Goal: Information Seeking & Learning: Learn about a topic

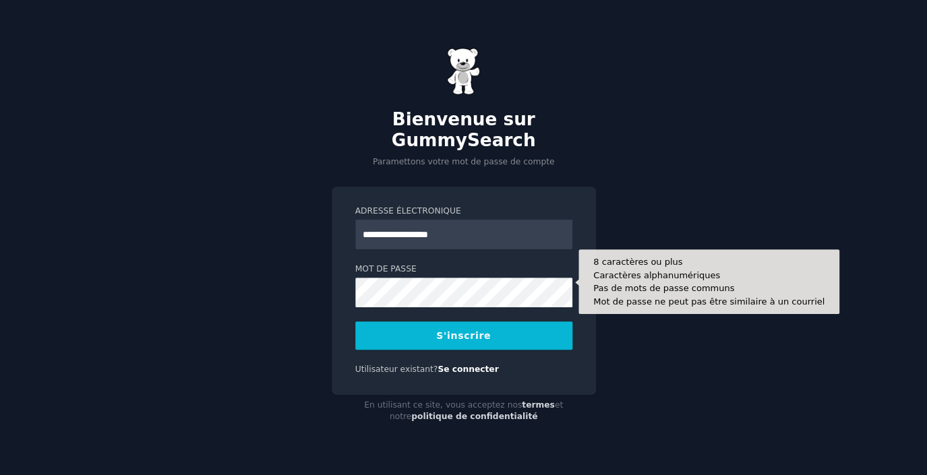
type input "**********"
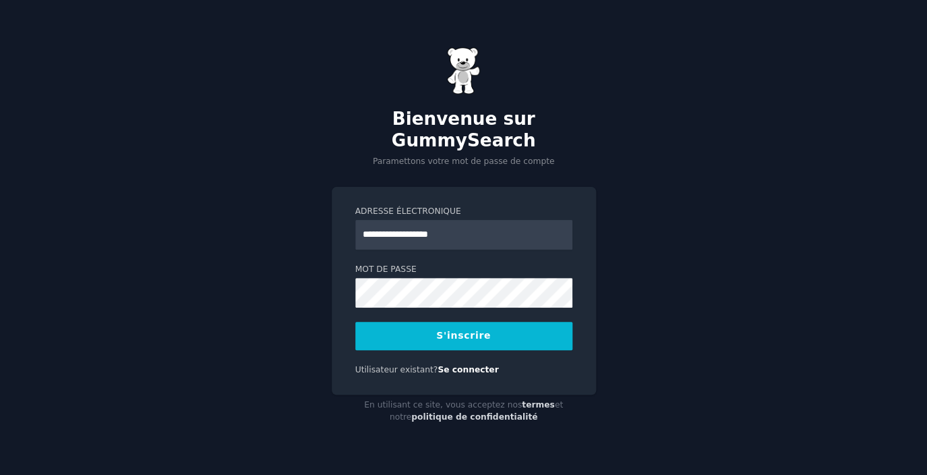
click at [493, 324] on button "S'inscrire" at bounding box center [463, 336] width 217 height 28
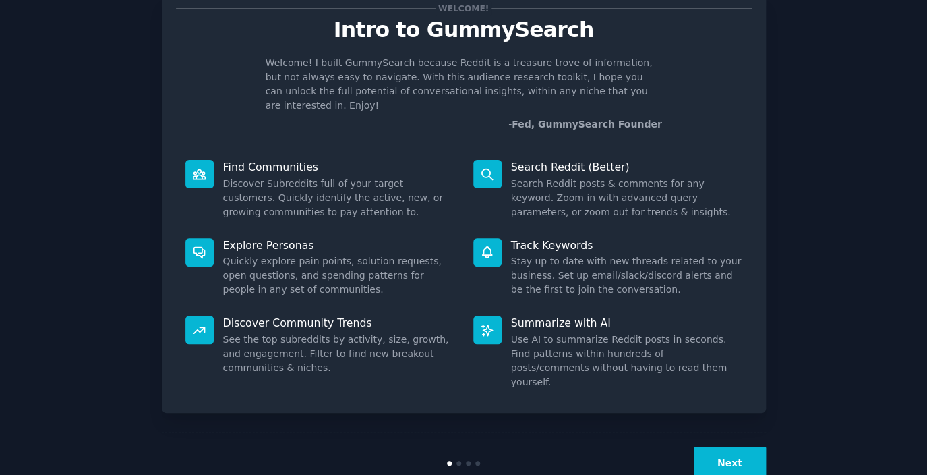
scroll to position [53, 0]
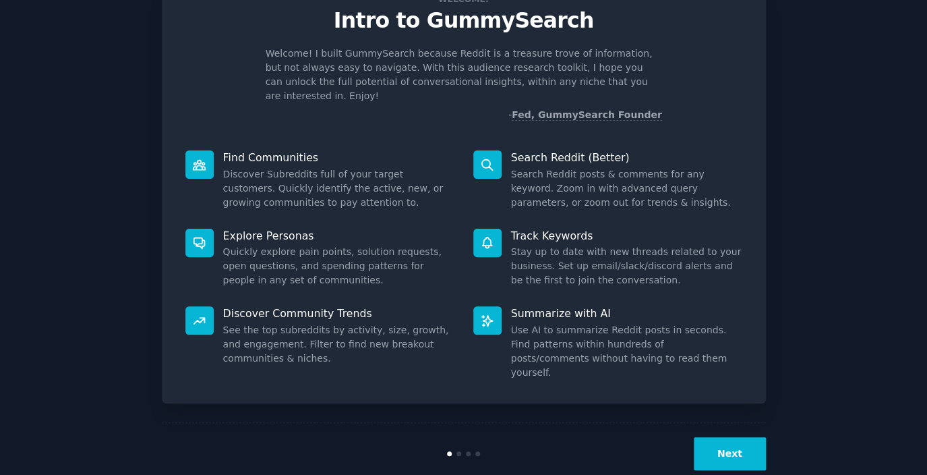
click at [737, 437] on button "Next" at bounding box center [730, 453] width 72 height 33
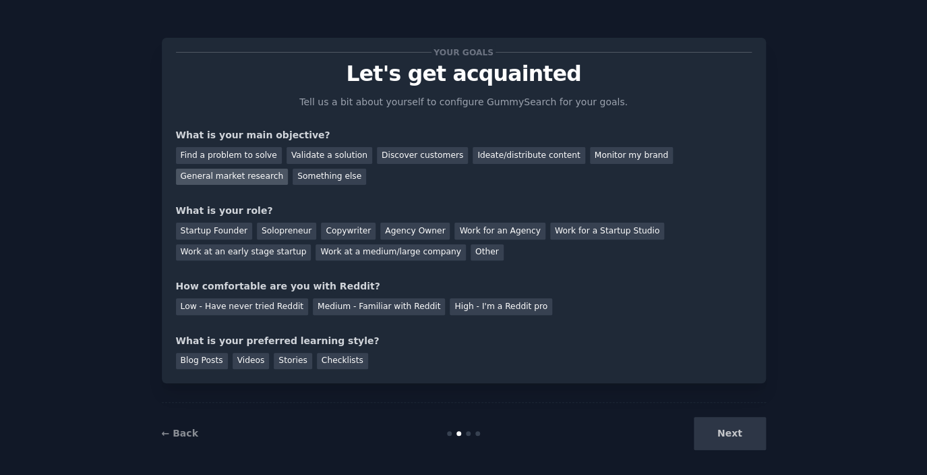
click at [222, 173] on div "General market research" at bounding box center [232, 177] width 113 height 17
click at [500, 152] on div "Ideate/distribute content" at bounding box center [529, 155] width 112 height 17
click at [251, 179] on div "General market research" at bounding box center [232, 177] width 113 height 17
click at [284, 232] on div "Solopreneur" at bounding box center [286, 230] width 59 height 17
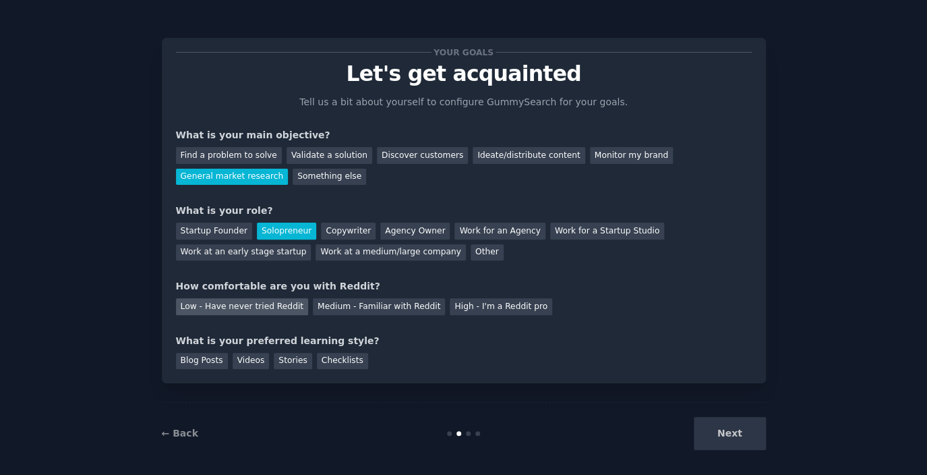
click at [265, 307] on div "Low - Have never tried Reddit" at bounding box center [242, 306] width 132 height 17
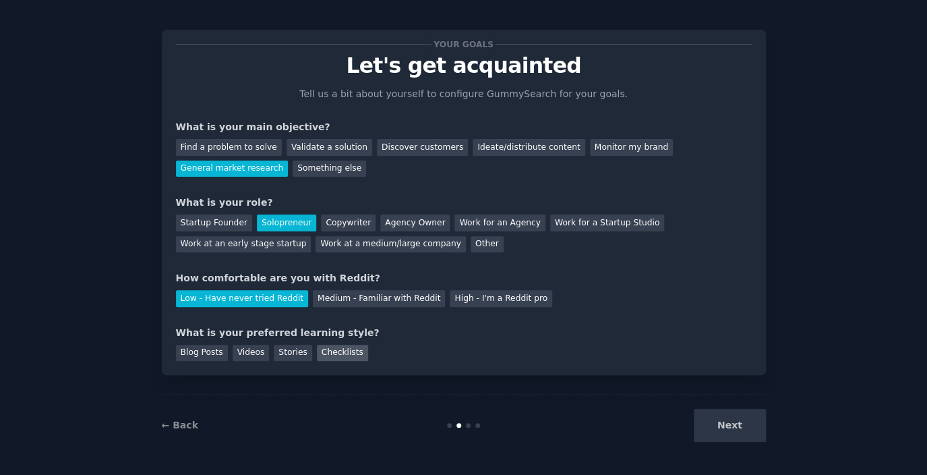
click at [332, 349] on div "Checklists" at bounding box center [342, 352] width 51 height 17
click at [728, 421] on button "Next" at bounding box center [730, 425] width 72 height 33
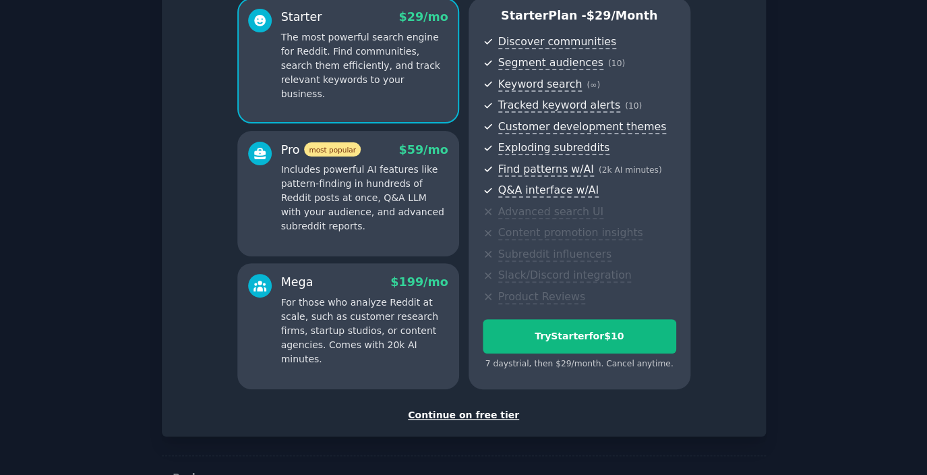
scroll to position [124, 0]
click at [460, 411] on div "Continue on free tier" at bounding box center [464, 414] width 576 height 14
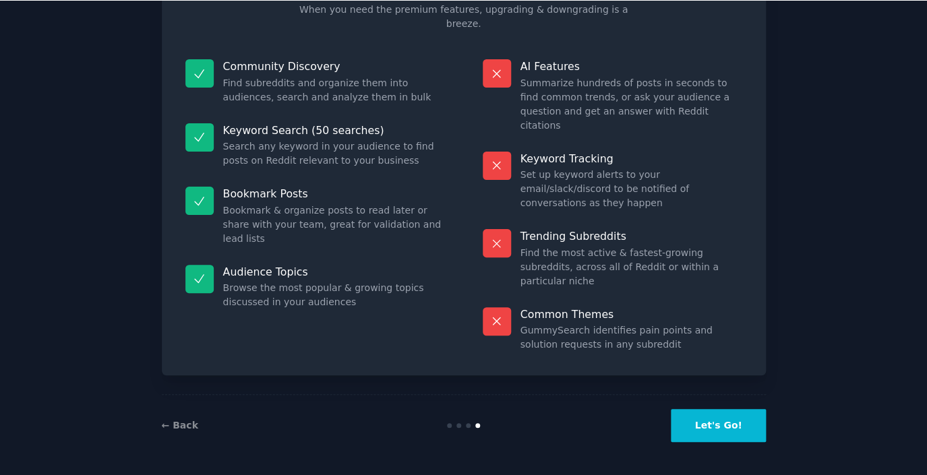
scroll to position [51, 0]
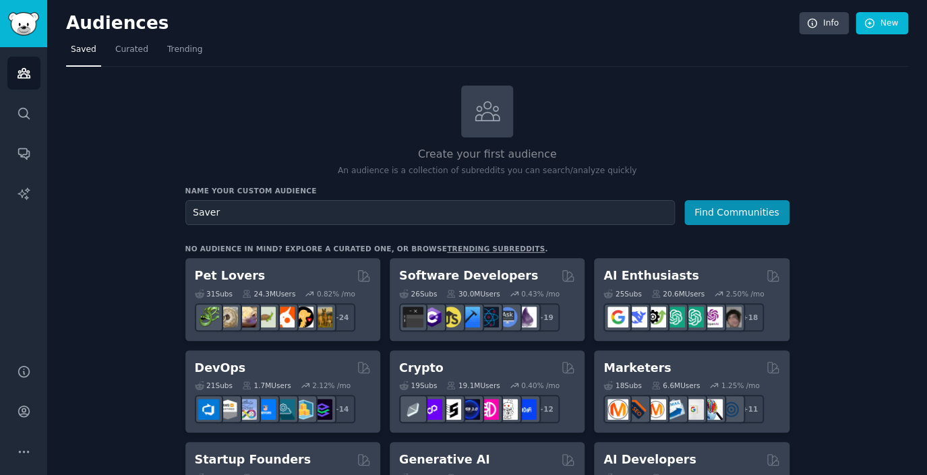
type input "Saver"
click at [684, 200] on button "Find Communities" at bounding box center [736, 212] width 105 height 25
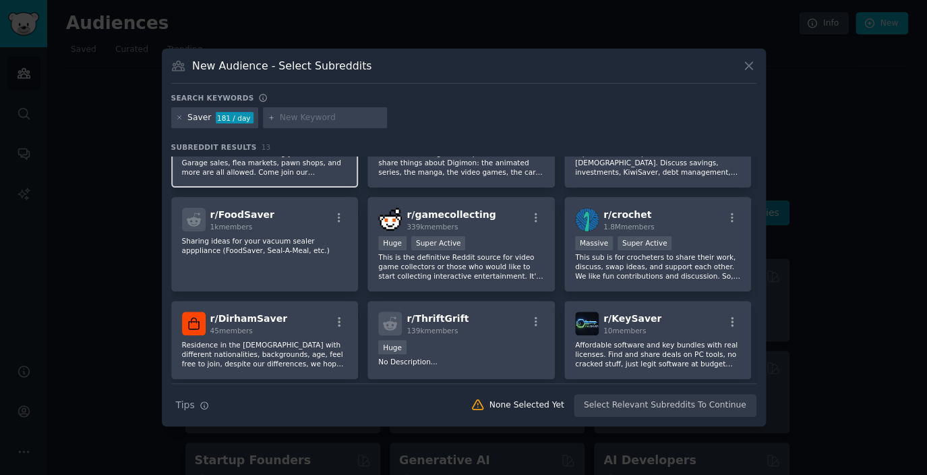
scroll to position [6, 0]
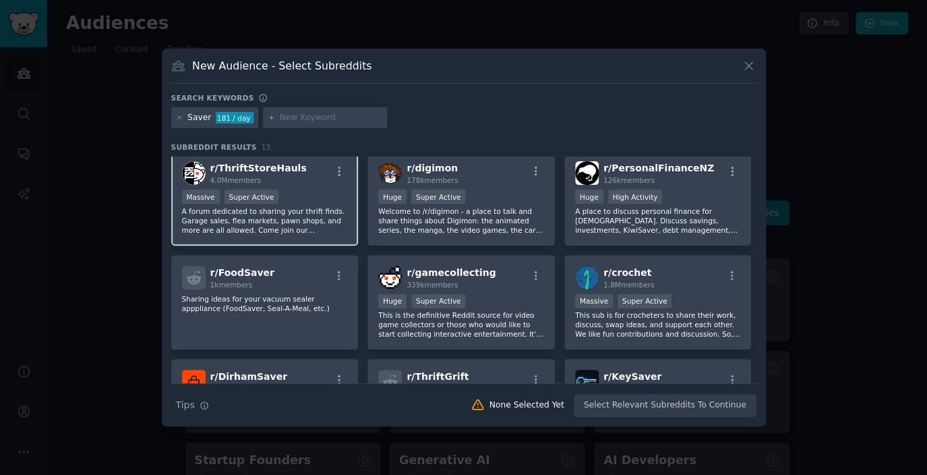
click at [300, 218] on p "A forum dedicated to sharing your thrift finds. Garage sales, flea markets, paw…" at bounding box center [265, 220] width 166 height 28
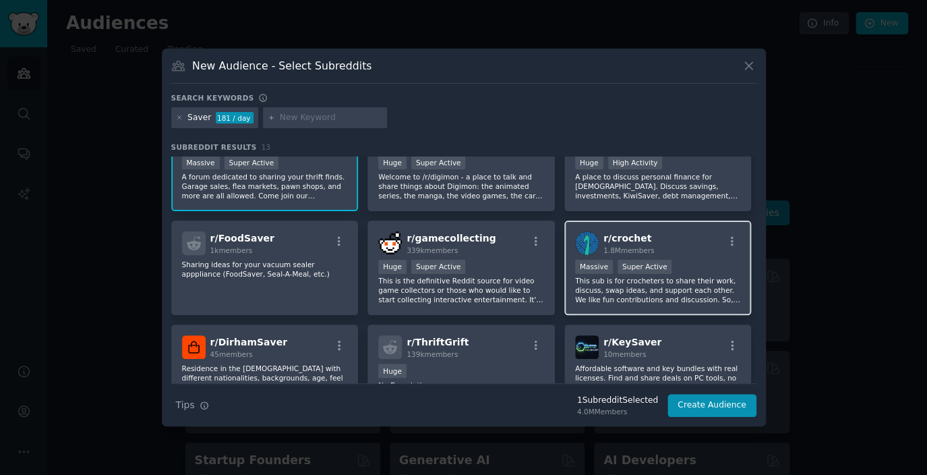
scroll to position [0, 0]
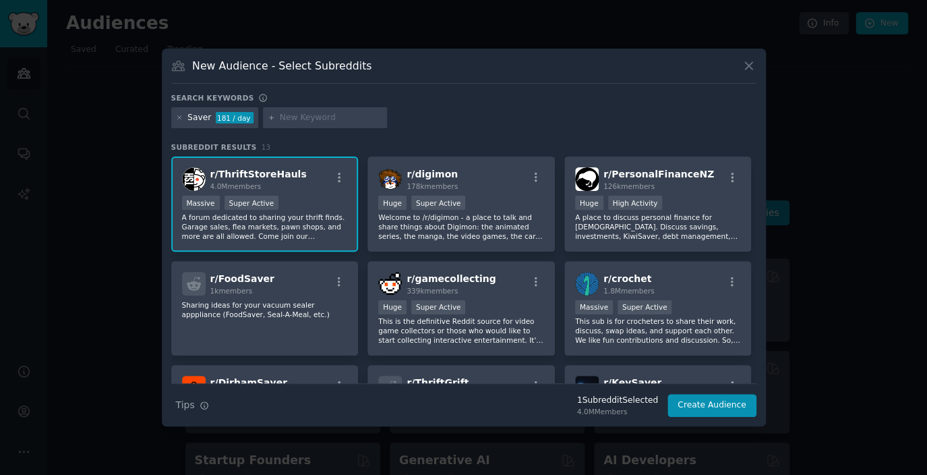
click at [310, 112] on input "text" at bounding box center [331, 118] width 102 height 12
type input "bank"
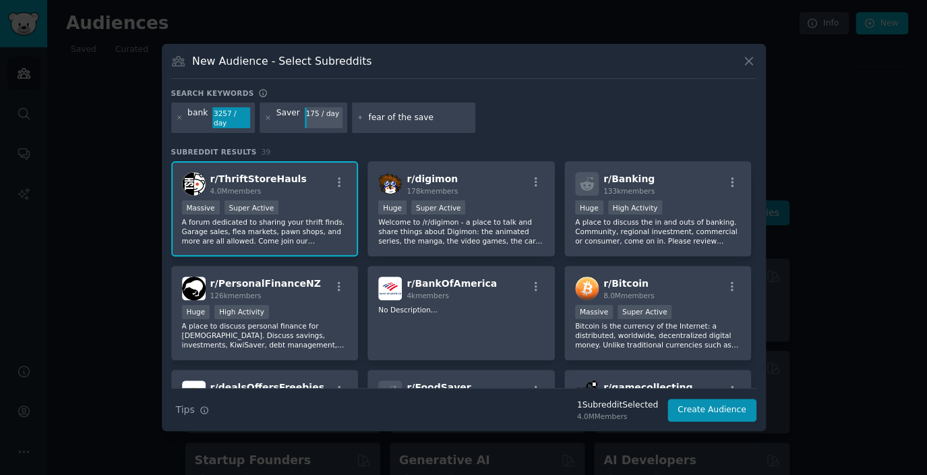
type input "fear of the saver"
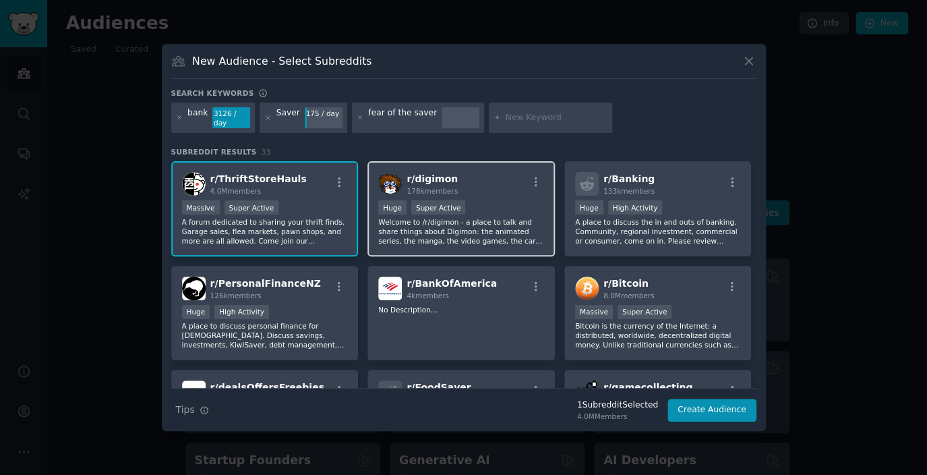
click at [482, 210] on div ">= 95th percentile for submissions / day Huge Super Active" at bounding box center [461, 208] width 166 height 17
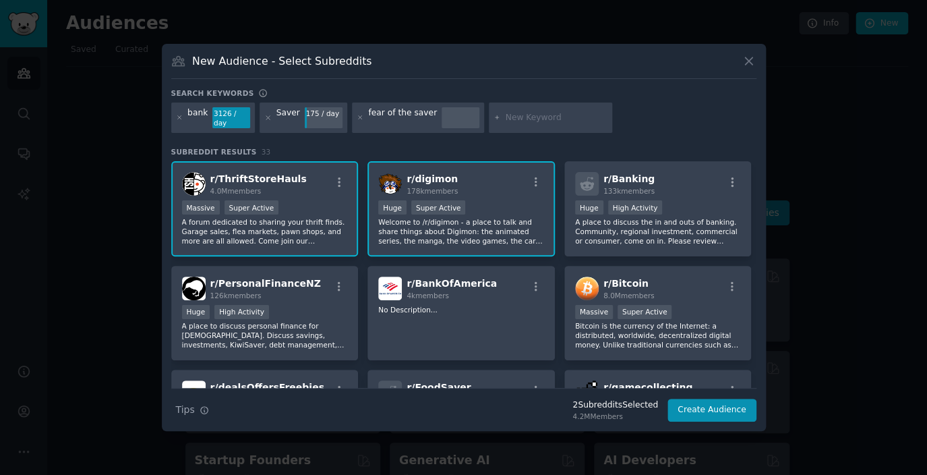
click at [482, 210] on div ">= 95th percentile for submissions / day Huge Super Active" at bounding box center [461, 208] width 166 height 17
click at [663, 180] on div "r/ Banking 133k members" at bounding box center [658, 184] width 166 height 24
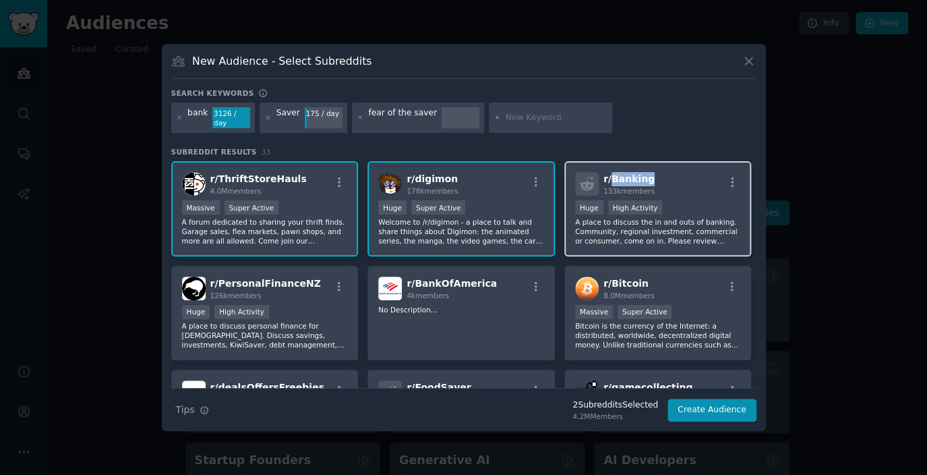
click at [663, 180] on div "r/ Banking 133k members" at bounding box center [658, 184] width 166 height 24
click at [661, 226] on p "A place to discuss the in and outs of banking. Community, regional investment, …" at bounding box center [658, 231] width 166 height 28
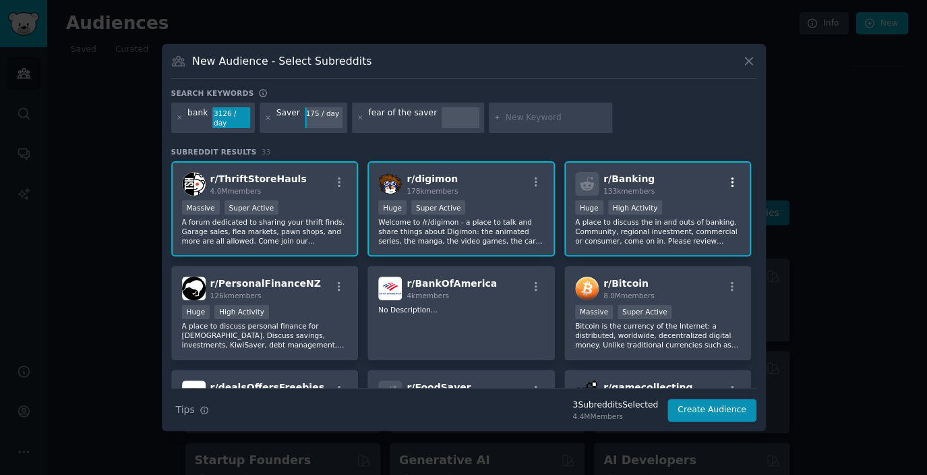
click at [735, 179] on icon "button" at bounding box center [732, 182] width 12 height 12
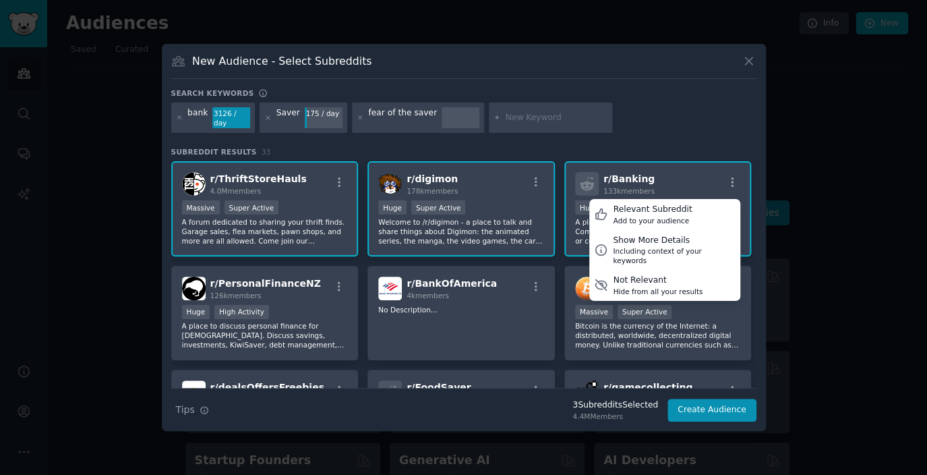
click at [653, 167] on div "r/ Banking 133k members Relevant Subreddit Add to your audience Show More Detai…" at bounding box center [657, 208] width 187 height 95
